Goal: Task Accomplishment & Management: Use online tool/utility

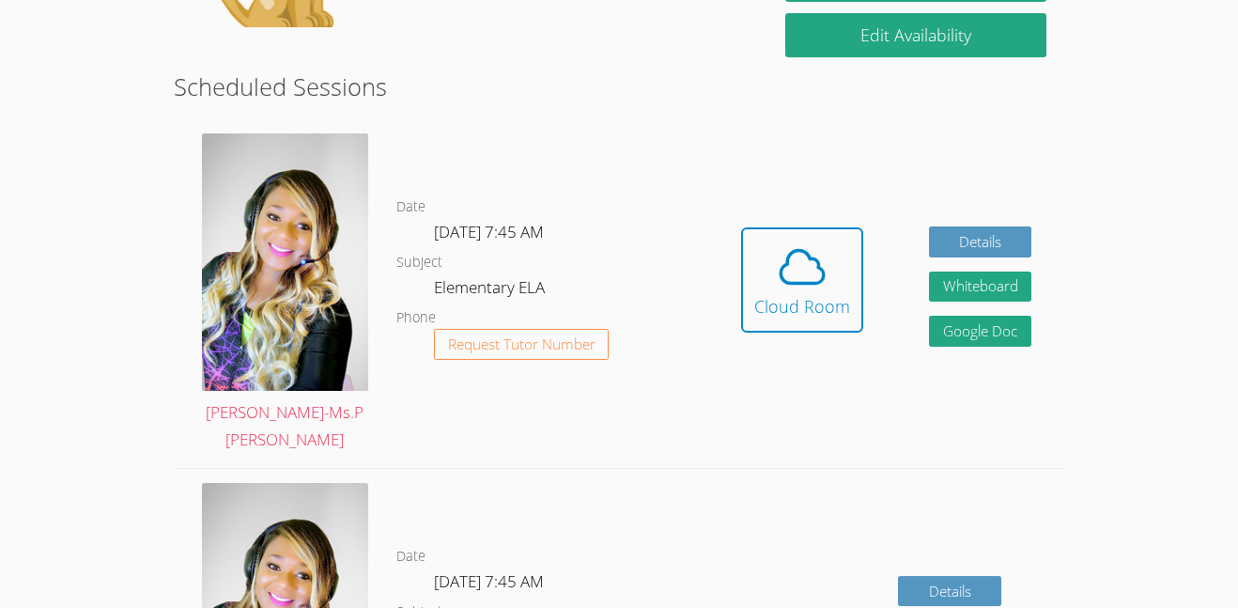
scroll to position [467, 0]
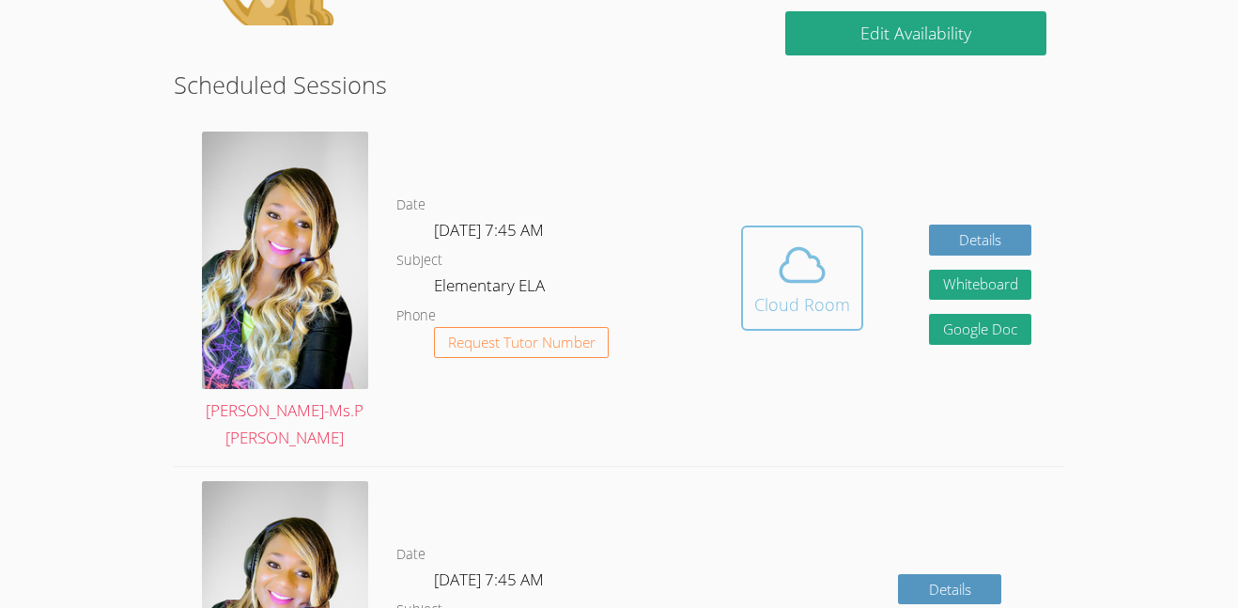
click at [821, 263] on icon at bounding box center [802, 265] width 53 height 53
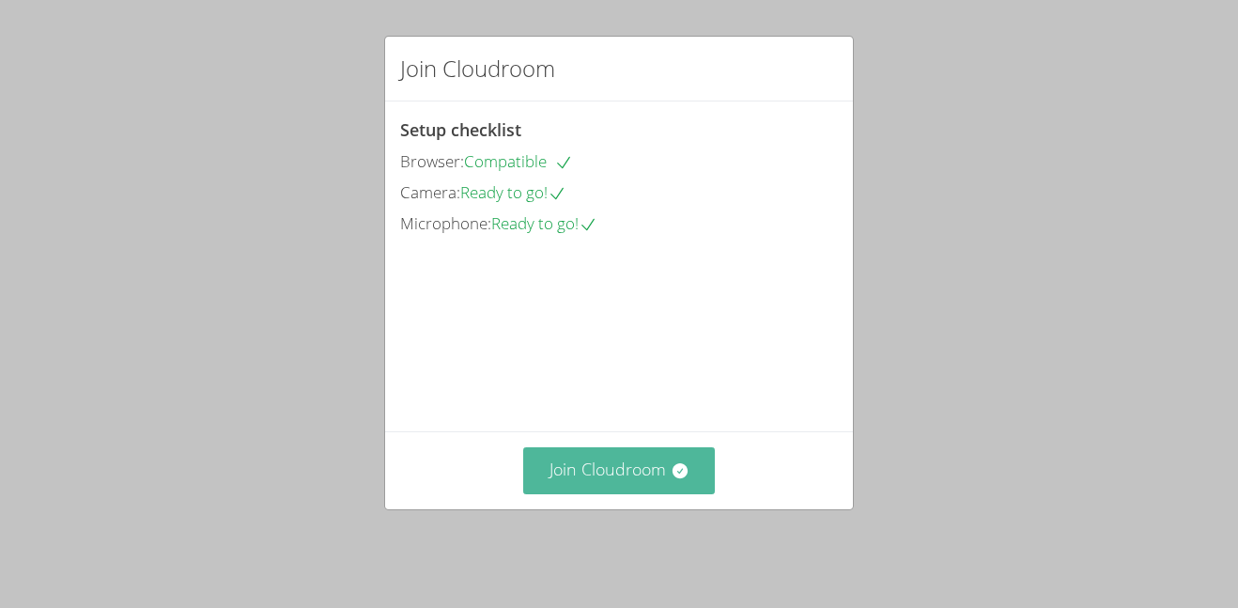
click at [591, 463] on button "Join Cloudroom" at bounding box center [619, 470] width 193 height 46
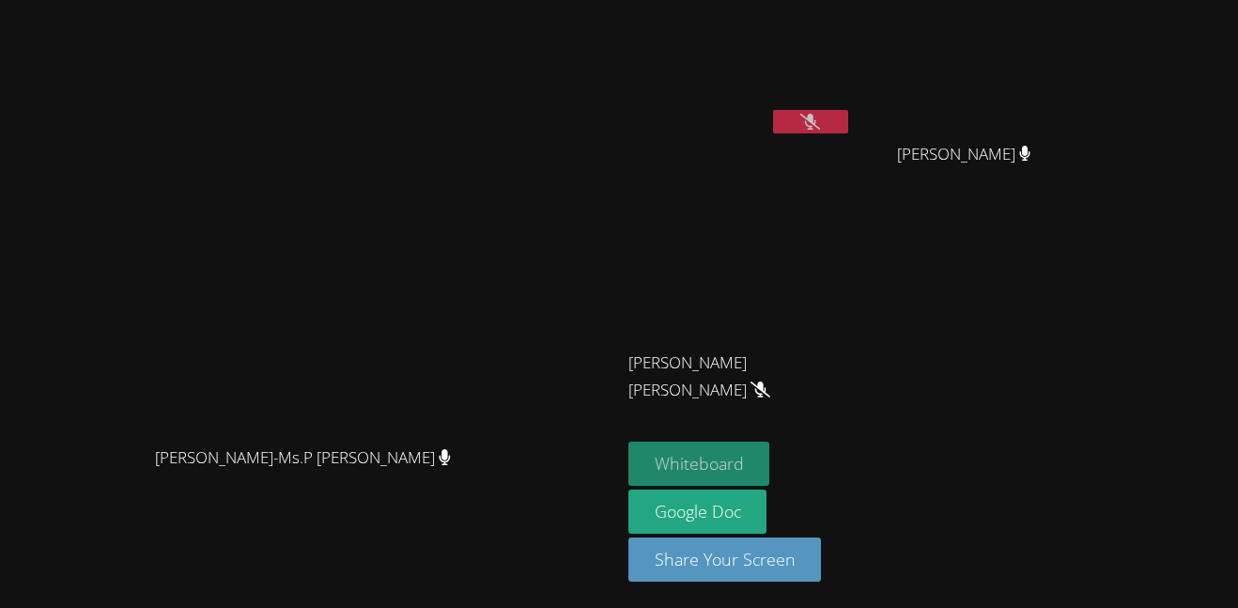
click at [770, 482] on button "Whiteboard" at bounding box center [700, 464] width 142 height 44
click at [820, 125] on icon at bounding box center [810, 122] width 20 height 16
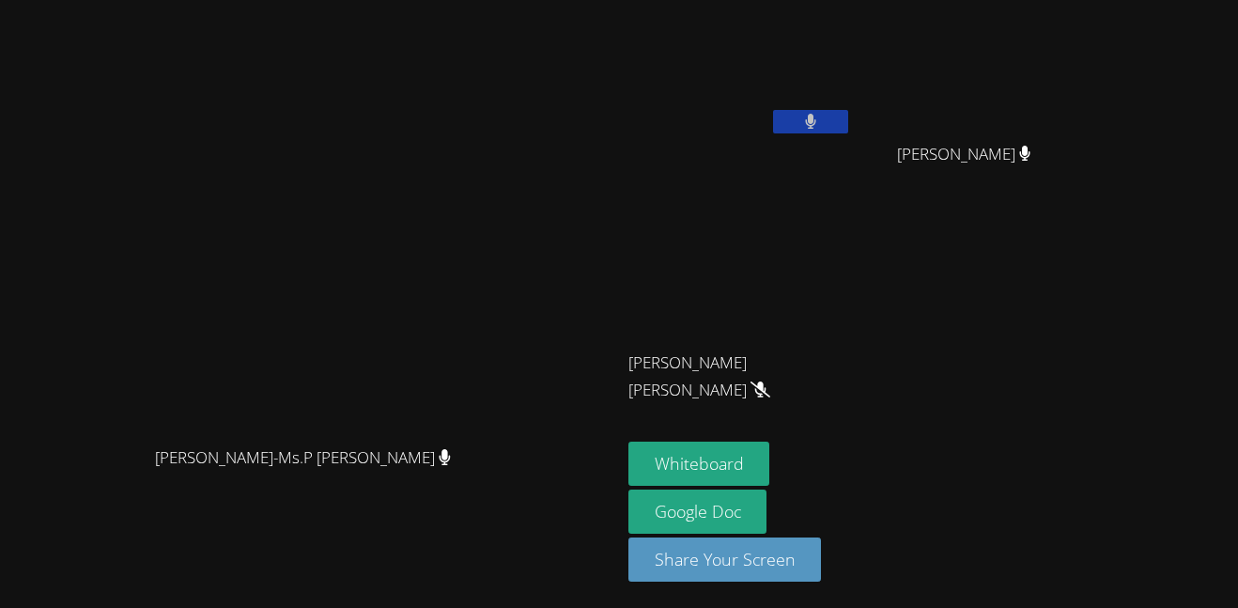
click at [816, 119] on icon at bounding box center [810, 122] width 11 height 16
click at [848, 129] on button at bounding box center [810, 121] width 75 height 23
click at [848, 127] on button at bounding box center [810, 121] width 75 height 23
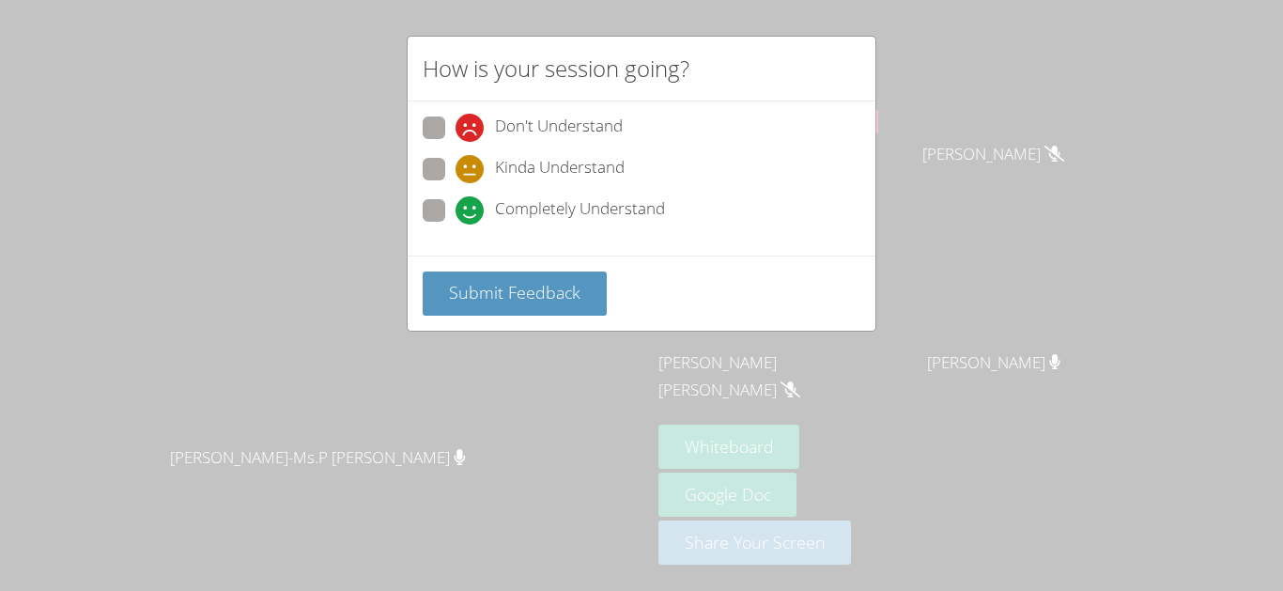
click at [535, 206] on span "Completely Understand" at bounding box center [580, 210] width 170 height 28
click at [472, 206] on input "Completely Understand" at bounding box center [464, 207] width 16 height 16
radio input "true"
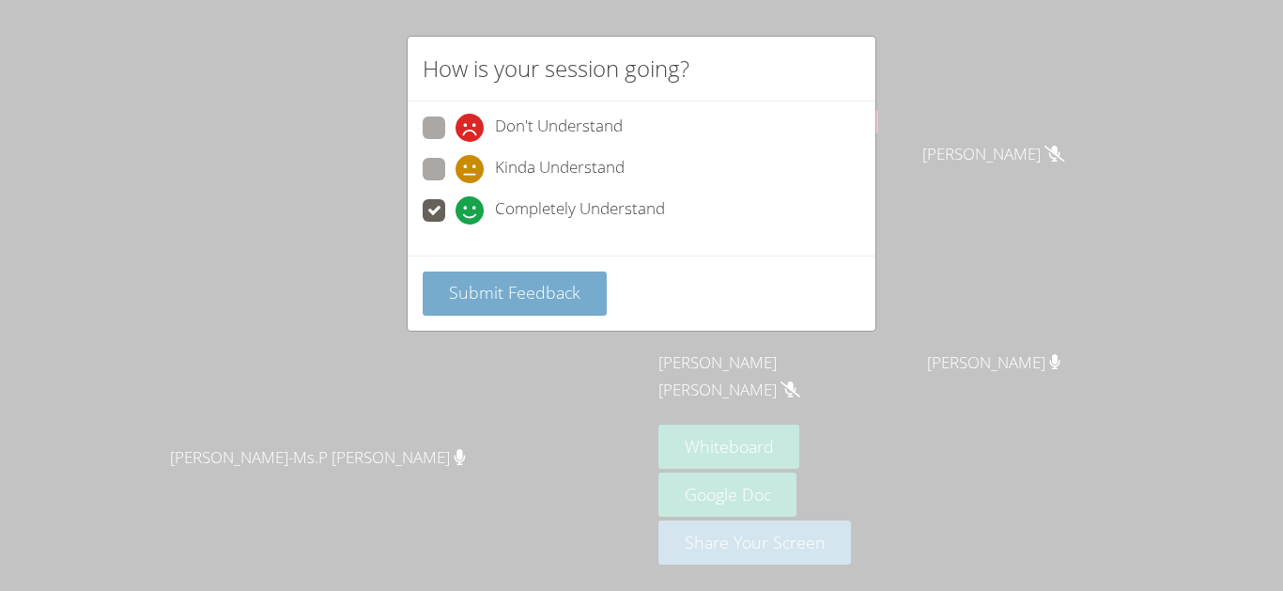
click at [561, 307] on button "Submit Feedback" at bounding box center [515, 294] width 184 height 44
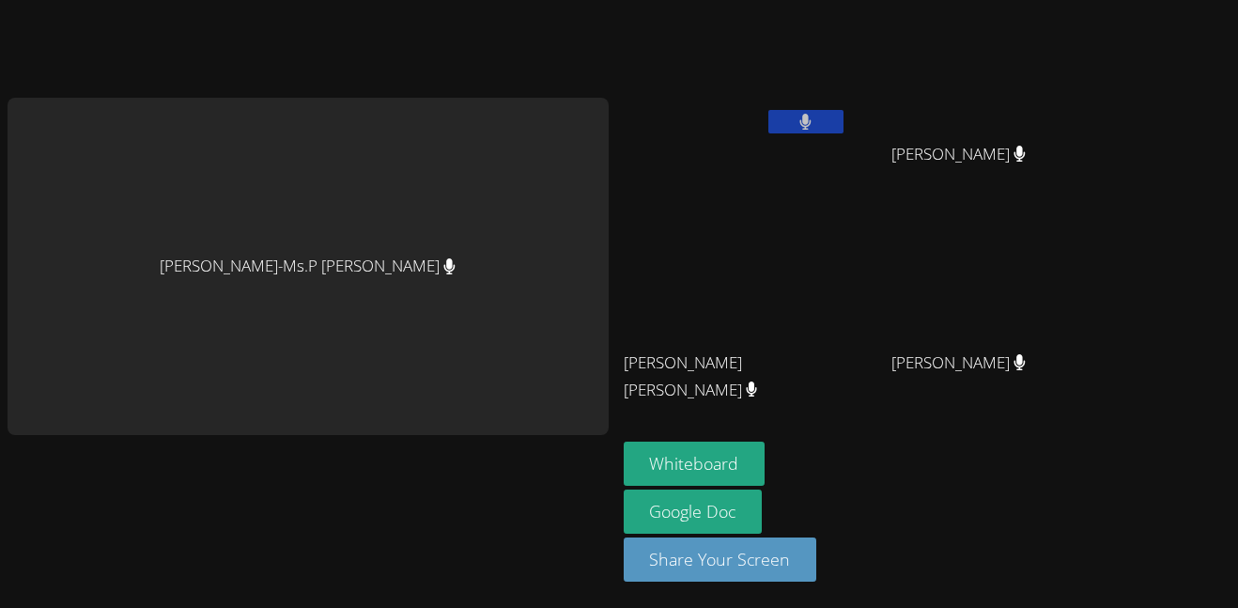
click at [784, 117] on button at bounding box center [805, 121] width 75 height 23
